Goal: Feedback & Contribution: Submit feedback/report problem

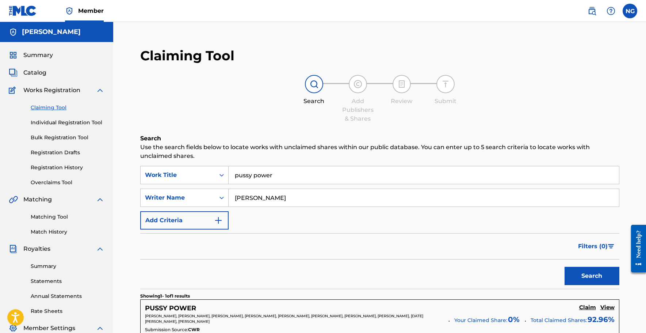
click at [579, 272] on button "Search" at bounding box center [592, 276] width 55 height 18
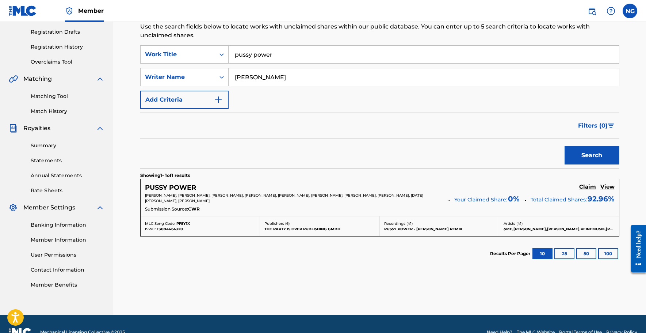
scroll to position [131, 0]
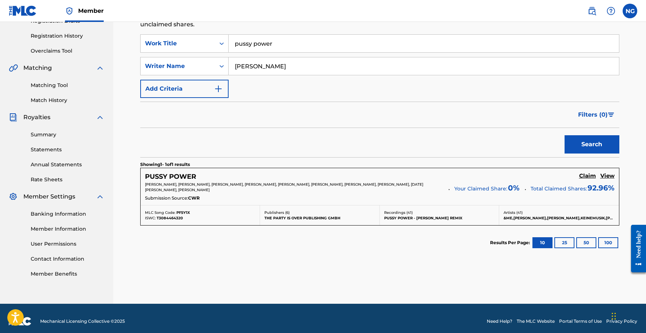
click at [171, 176] on h5 "PUSSY POWER" at bounding box center [170, 176] width 51 height 8
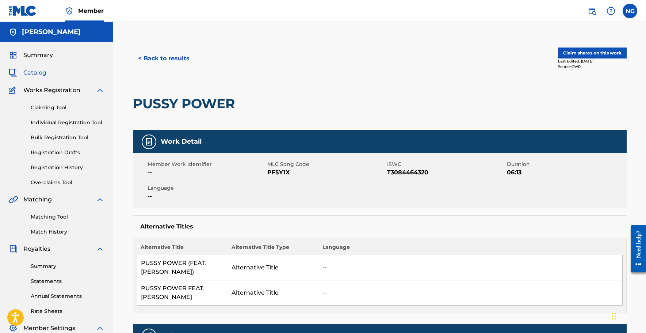
click at [155, 57] on button "< Back to results" at bounding box center [164, 58] width 62 height 18
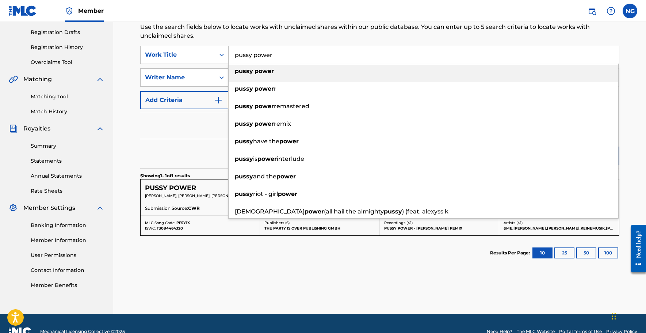
drag, startPoint x: 273, startPoint y: 58, endPoint x: 229, endPoint y: 56, distance: 44.6
click at [229, 56] on input "pussy power" at bounding box center [424, 55] width 390 height 18
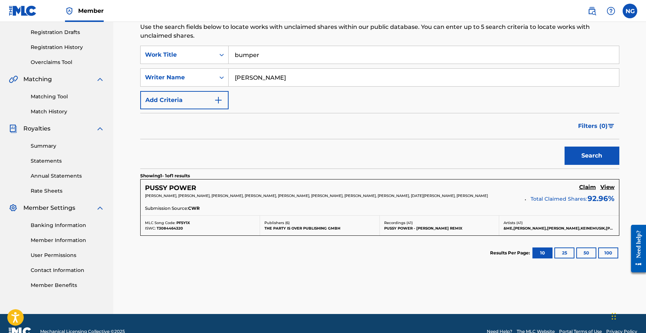
type input "bumper"
click at [606, 159] on button "Search" at bounding box center [592, 155] width 55 height 18
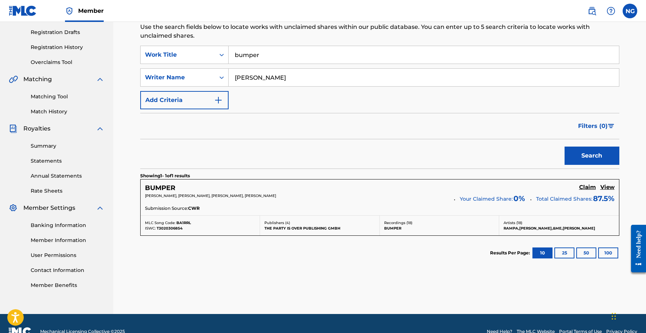
click at [288, 59] on input "bumper" at bounding box center [424, 55] width 390 height 18
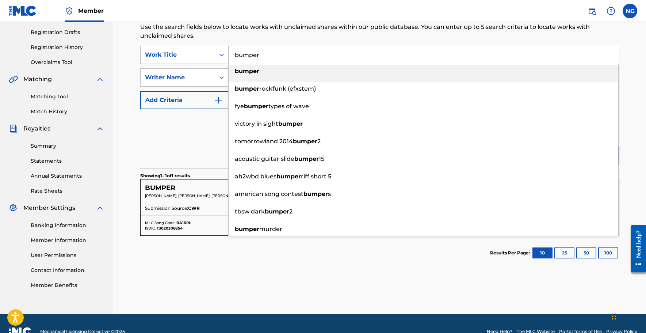
drag, startPoint x: 268, startPoint y: 57, endPoint x: 224, endPoint y: 57, distance: 44.2
click at [224, 57] on div "SearchWithCriteriacce2b6e0-346c-4bbd-bbef-445832511f60 Work Title bumper bumper…" at bounding box center [379, 55] width 479 height 18
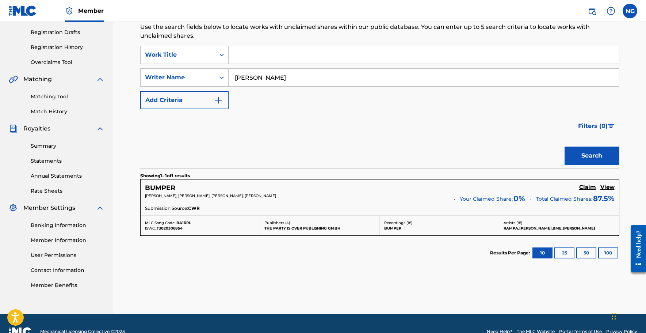
click at [218, 135] on div "Filters ( 0 )" at bounding box center [379, 126] width 479 height 26
click at [253, 56] on input "Search Form" at bounding box center [424, 55] width 390 height 18
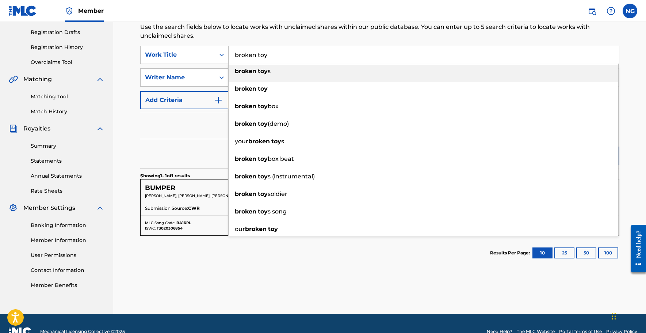
type input "broken toy"
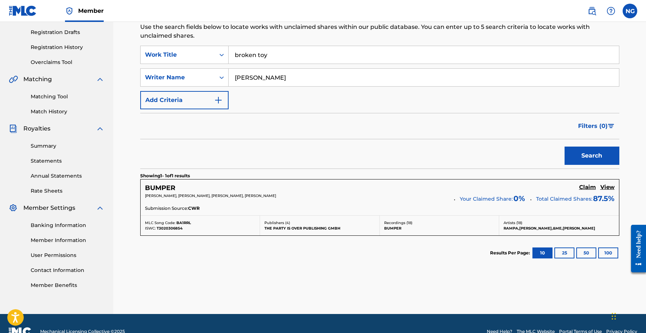
click at [192, 130] on div "Filters ( 0 )" at bounding box center [379, 126] width 479 height 26
click at [577, 154] on button "Search" at bounding box center [592, 155] width 55 height 18
click at [175, 187] on h5 "BROKEN TOY" at bounding box center [167, 188] width 45 height 8
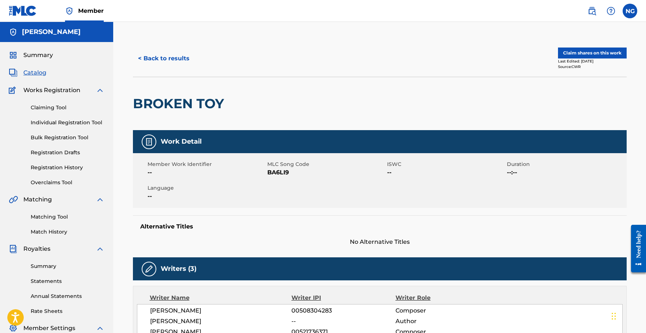
click at [592, 53] on button "Claim shares on this work" at bounding box center [592, 52] width 69 height 11
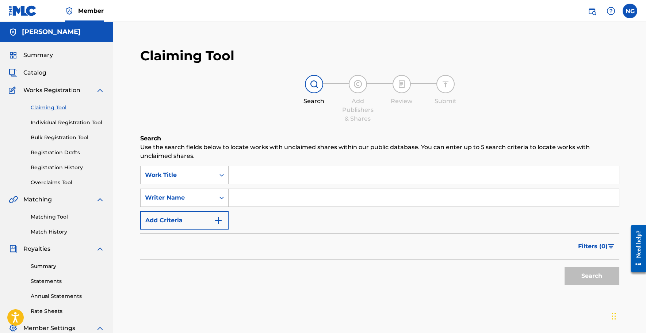
click at [266, 173] on input "Search Form" at bounding box center [424, 175] width 390 height 18
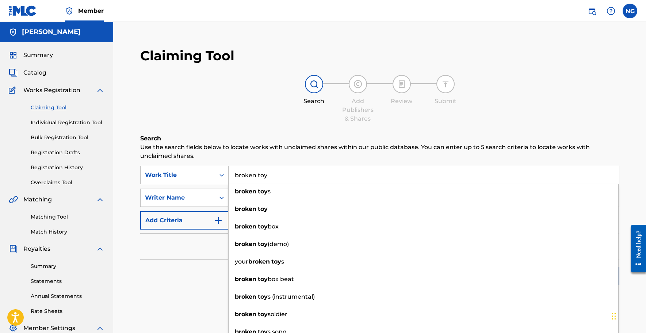
type input "broken toy"
click at [203, 138] on h6 "Search" at bounding box center [379, 138] width 479 height 9
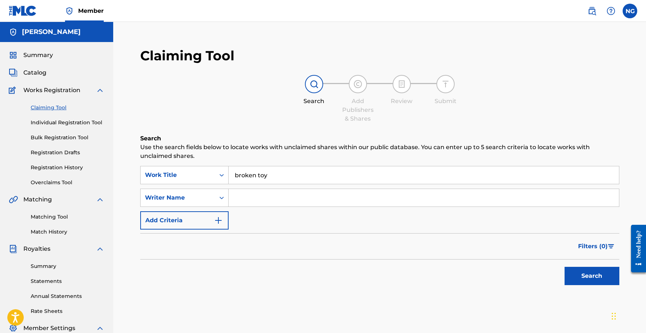
click at [253, 199] on input "Search Form" at bounding box center [424, 198] width 390 height 18
type input "[PERSON_NAME]"
click at [565, 267] on button "Search" at bounding box center [592, 276] width 55 height 18
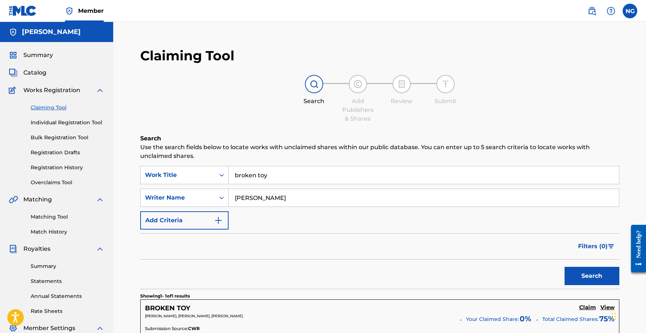
scroll to position [90, 0]
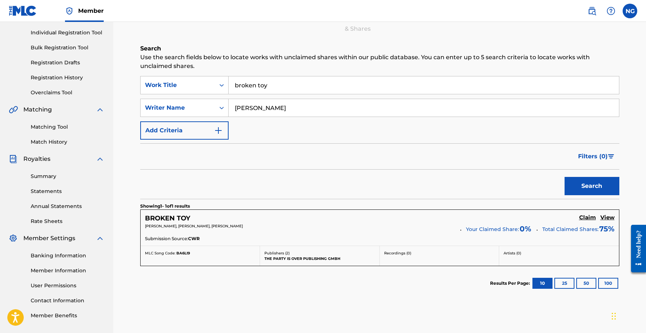
click at [157, 217] on h5 "BROKEN TOY" at bounding box center [167, 218] width 45 height 8
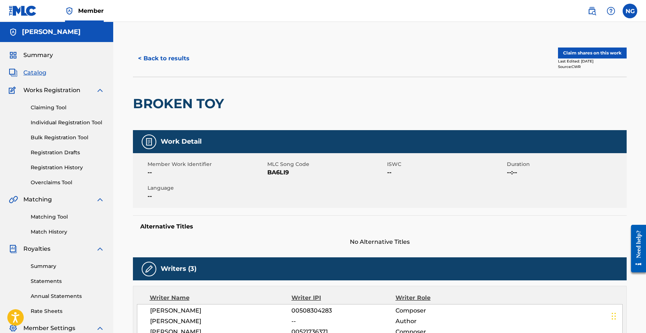
click at [571, 52] on button "Claim shares on this work" at bounding box center [592, 52] width 69 height 11
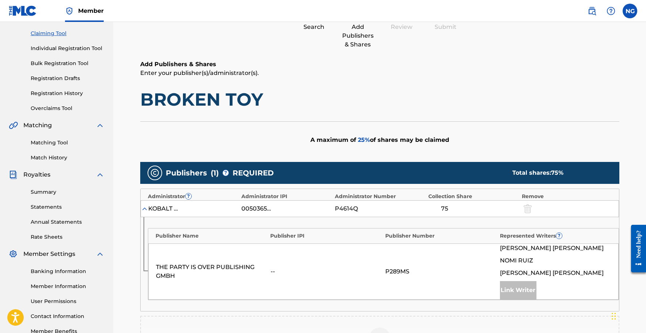
scroll to position [76, 0]
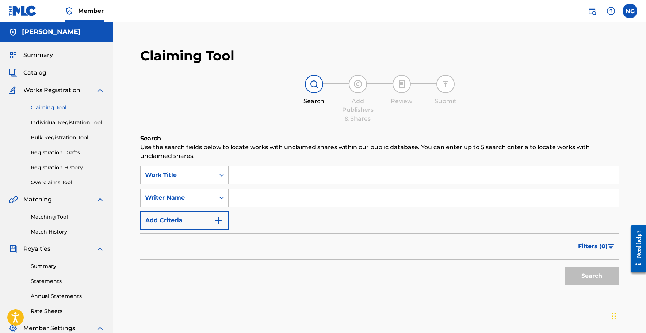
scroll to position [90, 0]
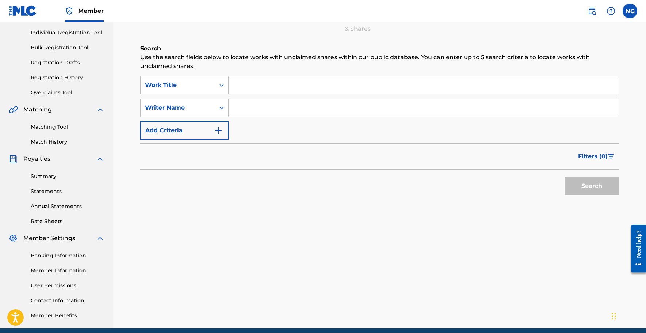
click at [258, 83] on input "Search Form" at bounding box center [424, 85] width 390 height 18
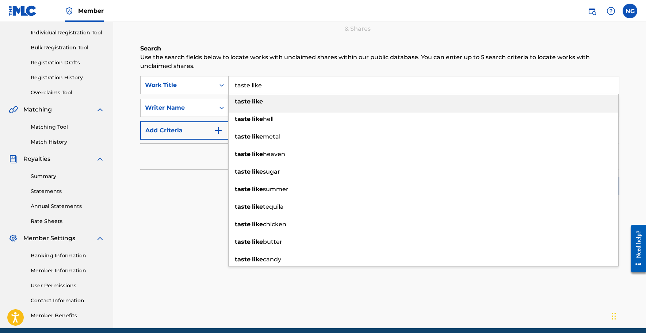
type input "taste like"
click at [241, 64] on p "Use the search fields below to locate works with unclaimed shares within our pu…" at bounding box center [379, 62] width 479 height 18
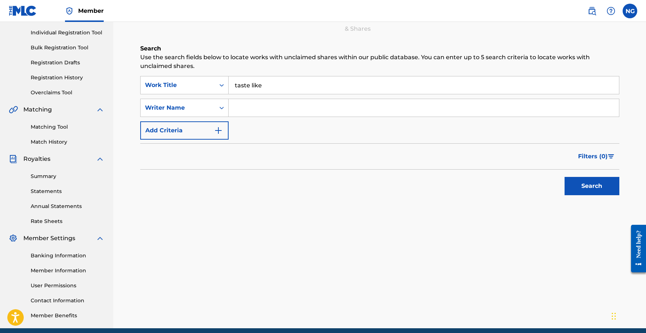
click at [247, 112] on input "Search Form" at bounding box center [424, 108] width 390 height 18
type input "[PERSON_NAME]"
click at [565, 177] on button "Search" at bounding box center [592, 186] width 55 height 18
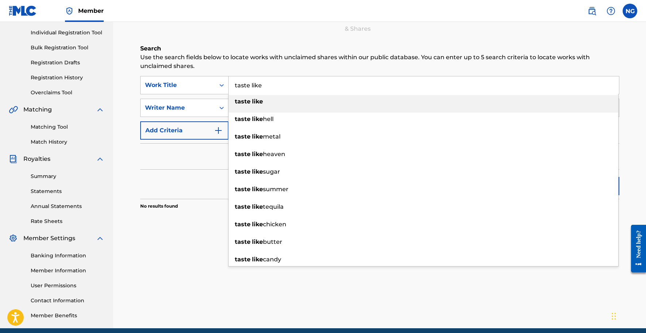
click at [272, 83] on input "taste like" at bounding box center [424, 85] width 390 height 18
click at [232, 65] on p "Use the search fields below to locate works with unclaimed shares within our pu…" at bounding box center [379, 62] width 479 height 18
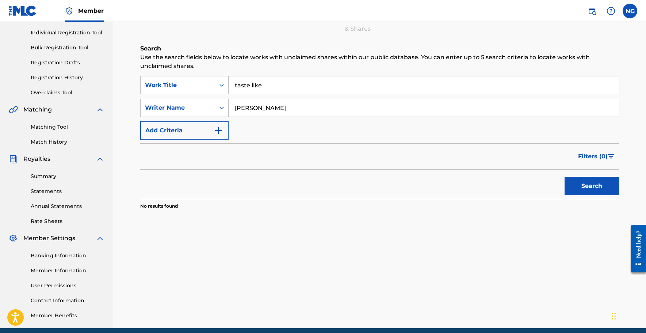
scroll to position [35, 0]
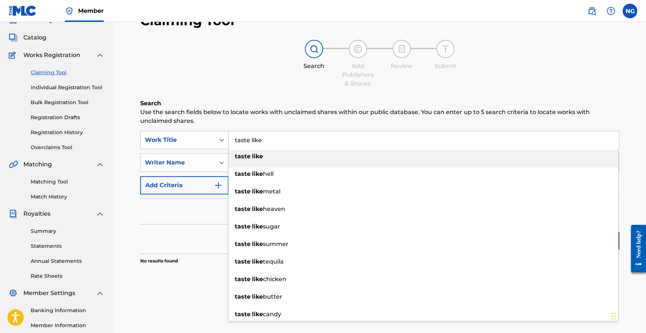
drag, startPoint x: 273, startPoint y: 142, endPoint x: 218, endPoint y: 142, distance: 54.8
click at [218, 142] on div "SearchWithCriteriacce2b6e0-346c-4bbd-bbef-445832511f60 Work Title taste like ta…" at bounding box center [379, 140] width 479 height 18
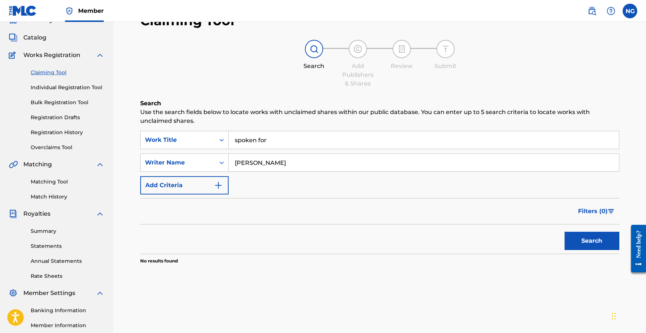
type input "spoken for"
click at [587, 240] on button "Search" at bounding box center [592, 241] width 55 height 18
drag, startPoint x: 282, startPoint y: 164, endPoint x: 216, endPoint y: 163, distance: 66.5
click at [216, 164] on div "SearchWithCriteria68417729-2583-41e5-95a6-6a91482a2085 Writer Name [PERSON_NAME]" at bounding box center [379, 162] width 479 height 18
click at [603, 233] on button "Search" at bounding box center [592, 241] width 55 height 18
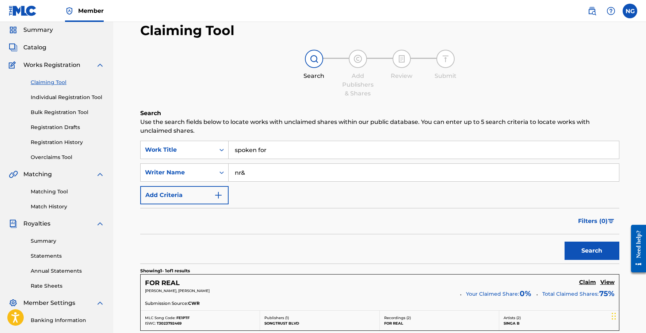
scroll to position [0, 0]
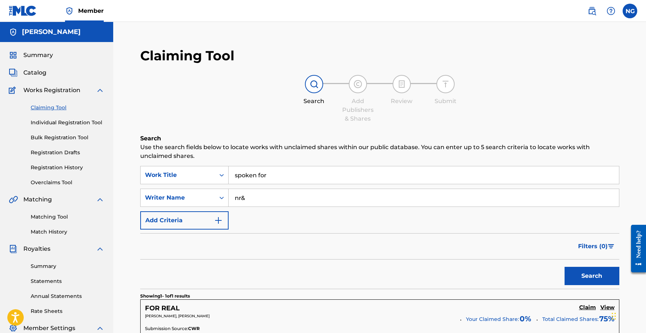
drag, startPoint x: 267, startPoint y: 199, endPoint x: 229, endPoint y: 198, distance: 38.4
click at [229, 198] on input "nr&" at bounding box center [424, 198] width 390 height 18
click at [581, 280] on button "Search" at bounding box center [592, 276] width 55 height 18
drag, startPoint x: 279, startPoint y: 201, endPoint x: 223, endPoint y: 199, distance: 56.3
click at [223, 199] on div "SearchWithCriteria68417729-2583-41e5-95a6-6a91482a2085 Writer Name rampa" at bounding box center [379, 197] width 479 height 18
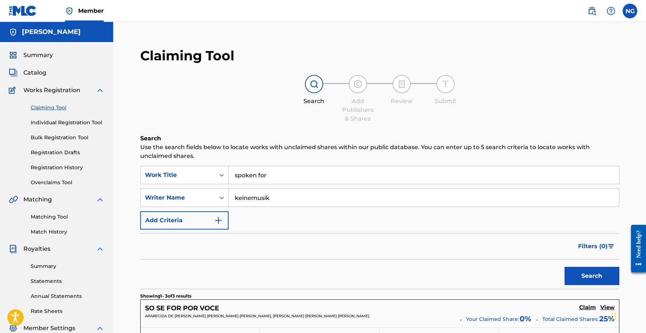
type input "keinemusik"
click at [589, 283] on button "Search" at bounding box center [592, 276] width 55 height 18
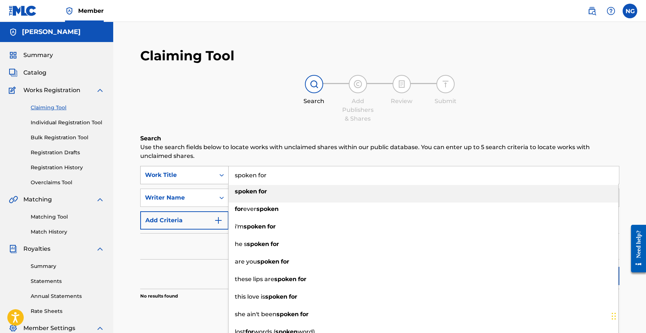
drag, startPoint x: 271, startPoint y: 174, endPoint x: 210, endPoint y: 173, distance: 60.6
click at [210, 174] on div "SearchWithCriteriacce2b6e0-346c-4bbd-bbef-445832511f60 Work Title spoken for sp…" at bounding box center [379, 175] width 479 height 18
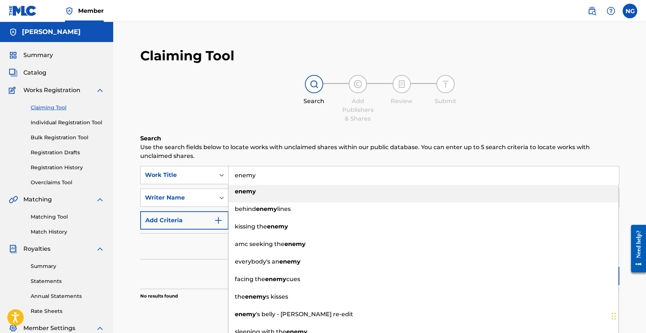
type input "enemy"
click at [238, 149] on p "Use the search fields below to locate works with unclaimed shares within our pu…" at bounding box center [379, 152] width 479 height 18
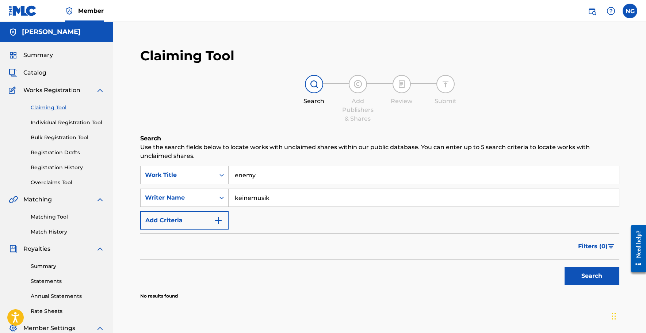
click at [242, 195] on input "keinemusik" at bounding box center [424, 198] width 390 height 18
type input "nomi"
click at [565, 267] on button "Search" at bounding box center [592, 276] width 55 height 18
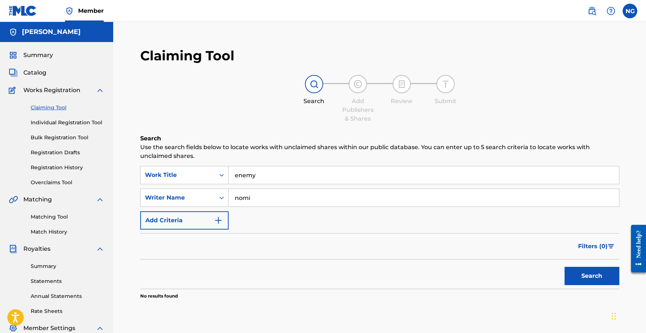
click at [595, 276] on button "Search" at bounding box center [592, 276] width 55 height 18
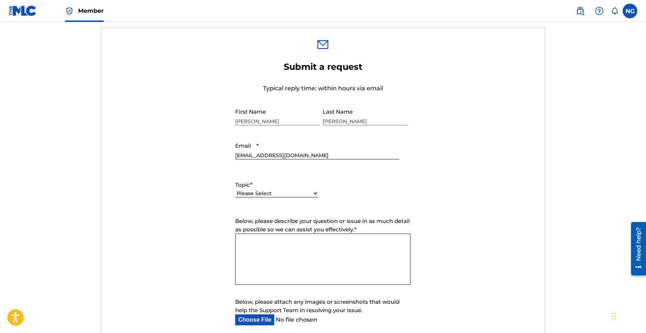
scroll to position [217, 0]
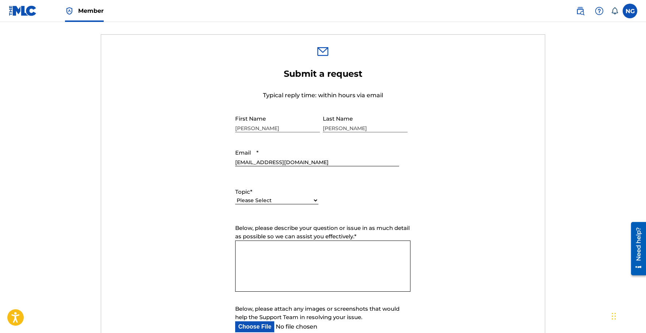
click at [276, 198] on select "Please Select I need help with my account I need help with managing my catalog …" at bounding box center [276, 200] width 83 height 8
select select "I need help with managing my catalog"
click at [235, 197] on select "Please Select I need help with my account I need help with managing my catalog …" at bounding box center [276, 200] width 83 height 8
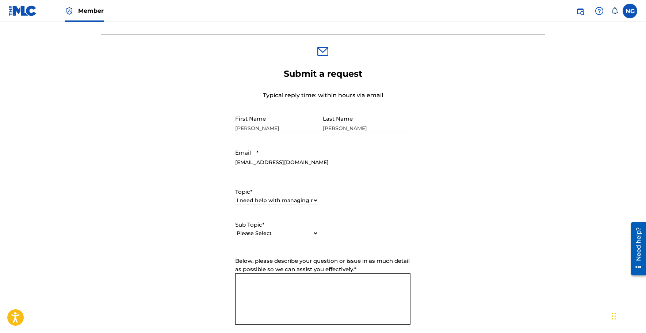
click at [346, 302] on textarea "Below, please describe your question or issue in as much detail as possible so …" at bounding box center [322, 298] width 175 height 51
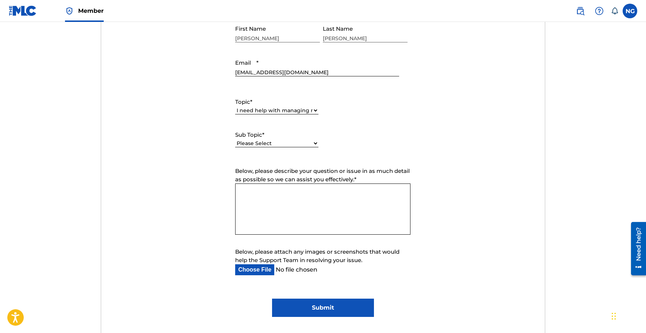
click at [287, 142] on select "Please Select I need help with CWR I need help registering my work(s) in The ML…" at bounding box center [276, 144] width 83 height 8
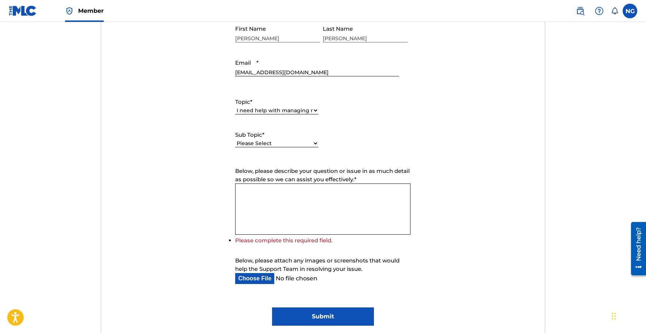
select select "I need help with a conflict or overclaim"
click at [235, 140] on select "Please Select I need help with CWR I need help registering my work(s) in The ML…" at bounding box center [276, 144] width 83 height 8
click at [295, 194] on textarea "Below, please describe your question or issue in as much detail as possible so …" at bounding box center [322, 208] width 175 height 51
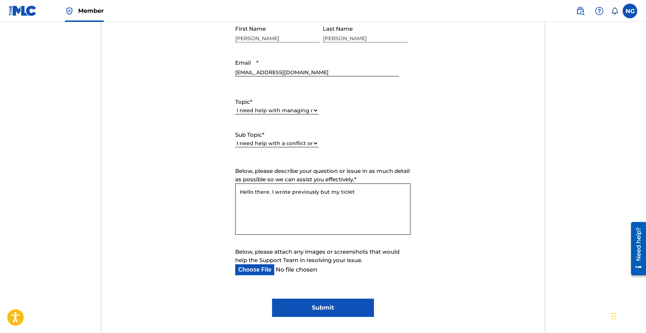
click at [339, 193] on textarea "Hello there. I wrote previously but my ticlet" at bounding box center [322, 208] width 175 height 51
paste textarea "PUSSY POWER, BUMPER and also BROKEN TOY"
click at [370, 207] on textarea "Hello there. I wrote previously but my inquiry was closed. I'm having a conflic…" at bounding box center [322, 208] width 175 height 51
click at [338, 213] on textarea "Hello there. I wrote previously but my inquiry was closed. I'm having a conflic…" at bounding box center [322, 208] width 175 height 51
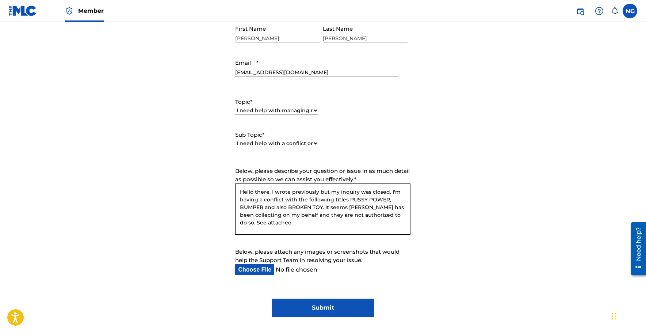
type textarea "Hello there. I wrote previously but my inquiry was closed. I'm having a conflic…"
click at [261, 268] on input "Below, please attach any images or screenshots that would help the Support Team…" at bounding box center [317, 269] width 164 height 11
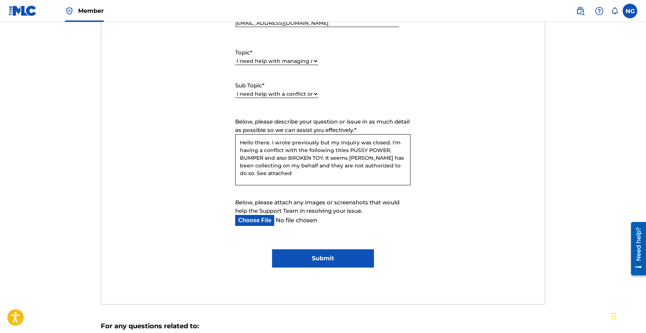
scroll to position [364, 0]
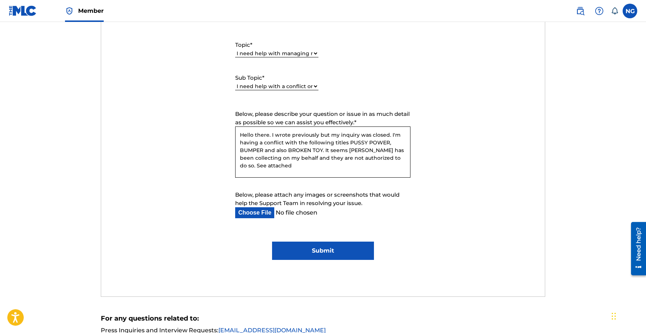
click at [256, 213] on input "Below, please attach any images or screenshots that would help the Support Team…" at bounding box center [317, 212] width 164 height 11
type input "C:\fakepath\BUMPER.png"
click at [318, 202] on span "Below, please attach any images or screenshots that would help the Support Team…" at bounding box center [317, 198] width 164 height 15
click at [318, 207] on input "Below, please attach any images or screenshots that would help the Support Team…" at bounding box center [317, 212] width 164 height 11
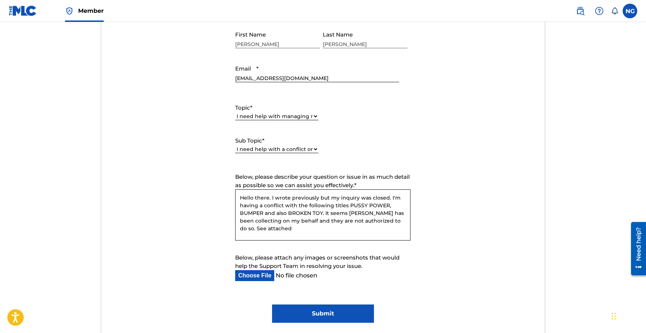
scroll to position [301, 0]
click at [336, 224] on textarea "Hello there. I wrote previously but my inquiry was closed. I'm having a conflic…" at bounding box center [322, 215] width 175 height 51
click at [316, 229] on textarea "Hello there. I wrote previously but my inquiry was closed. I'm having a conflic…" at bounding box center [322, 215] width 175 height 51
drag, startPoint x: 301, startPoint y: 231, endPoint x: 241, endPoint y: 229, distance: 60.7
click at [241, 229] on textarea "Hello there. I wrote previously but my inquiry was closed. I'm having a conflic…" at bounding box center [322, 215] width 175 height 51
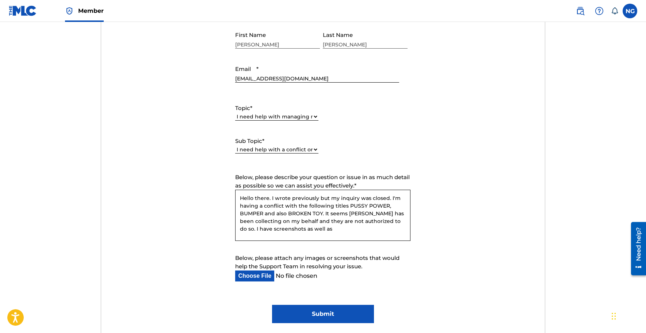
type textarea "Hello there. I wrote previously but my inquiry was closed. I'm having a conflic…"
click at [255, 275] on input "Below, please attach any images or screenshots that would help the Support Team…" at bounding box center [317, 275] width 164 height 11
type input "C:\fakepath\Kobalt Conflict.zip"
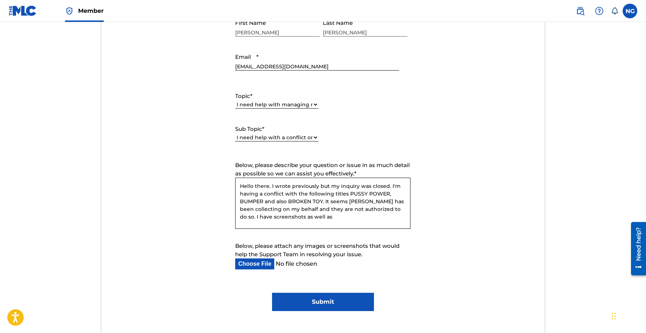
scroll to position [314, 0]
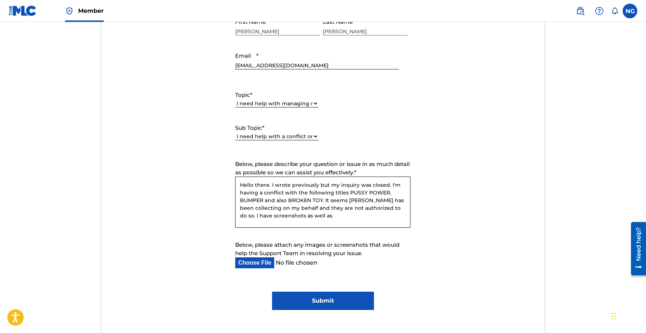
drag, startPoint x: 348, startPoint y: 214, endPoint x: 404, endPoint y: 207, distance: 57.0
click at [404, 207] on textarea "Hello there. I wrote previously but my inquiry was closed. I'm having a conflic…" at bounding box center [322, 201] width 175 height 51
click at [288, 227] on textarea "Hello there. I wrote previously but my inquiry was closed. I'm having a conflic…" at bounding box center [322, 201] width 175 height 51
click at [253, 215] on textarea "Hello there. I wrote previously but my inquiry was closed. I'm having a conflic…" at bounding box center [322, 201] width 175 height 51
click at [343, 218] on textarea "Hello there. I wrote previously but my inquiry was closed. I'm having a conflic…" at bounding box center [322, 201] width 175 height 51
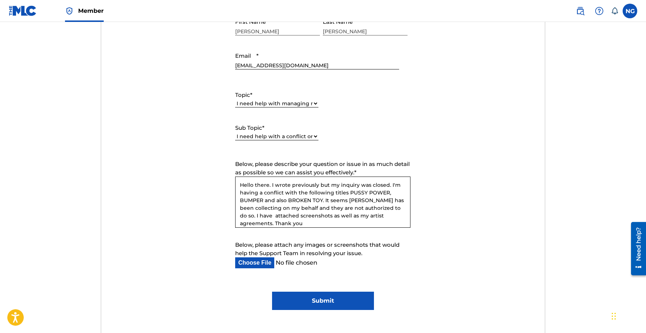
type textarea "Hello there. I wrote previously but my inquiry was closed. I'm having a conflic…"
click at [340, 304] on input "Submit" at bounding box center [323, 300] width 102 height 18
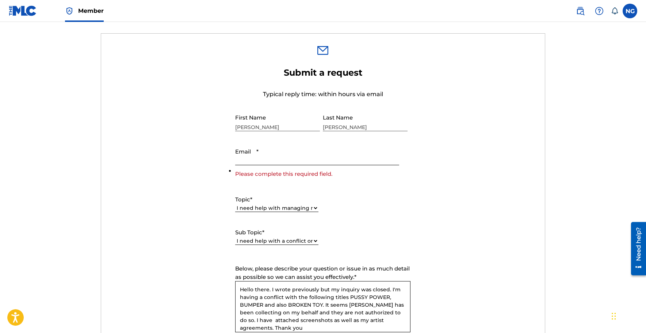
scroll to position [205, 0]
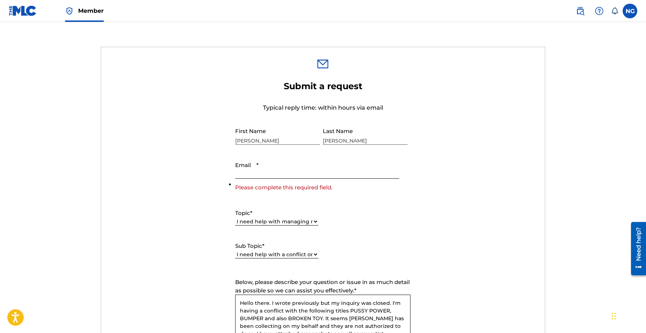
click at [274, 174] on input "Email *" at bounding box center [317, 168] width 164 height 21
type input "[EMAIL_ADDRESS][DOMAIN_NAME]"
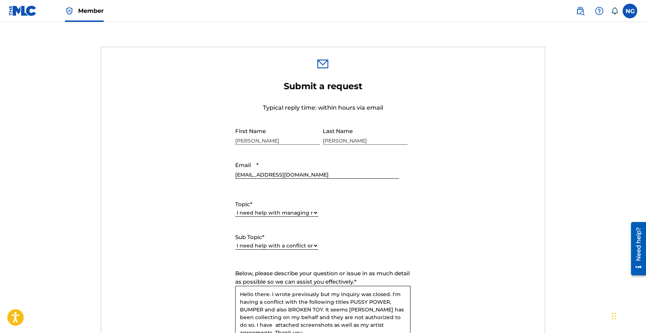
click at [272, 213] on select "Please Select I need help with my account I need help with managing my catalog …" at bounding box center [276, 213] width 83 height 8
click at [235, 209] on select "Please Select I need help with my account I need help with managing my catalog …" at bounding box center [276, 213] width 83 height 8
click at [270, 245] on select "Please Select I need help with CWR I need help registering my work(s) in The ML…" at bounding box center [276, 246] width 83 height 8
click at [235, 242] on select "Please Select I need help with CWR I need help registering my work(s) in The ML…" at bounding box center [276, 246] width 83 height 8
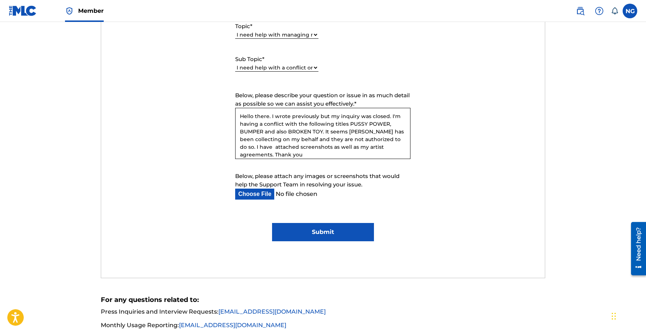
scroll to position [407, 0]
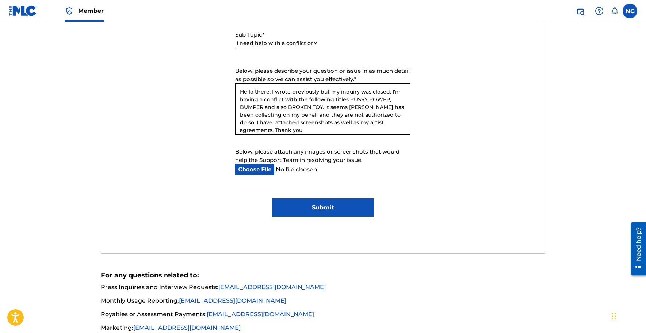
click at [324, 212] on input "Submit" at bounding box center [323, 207] width 102 height 18
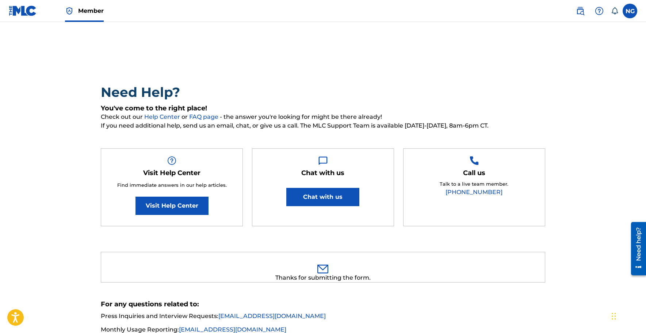
scroll to position [108, 0]
